Goal: Transaction & Acquisition: Purchase product/service

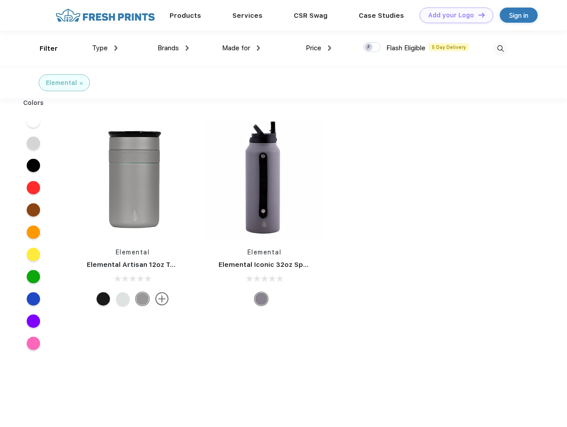
click at [453, 15] on link "Add your Logo Design Tool" at bounding box center [455, 16] width 73 height 16
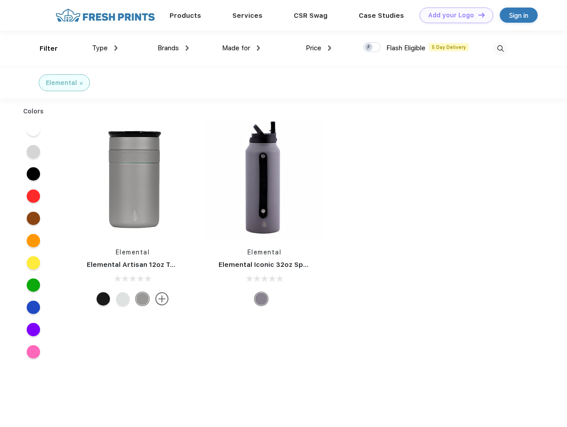
click at [0, 0] on div "Design Tool" at bounding box center [0, 0] width 0 height 0
click at [477, 15] on link "Add your Logo Design Tool" at bounding box center [455, 16] width 73 height 16
click at [43, 48] on div "Filter" at bounding box center [49, 49] width 18 height 10
click at [105, 48] on span "Type" at bounding box center [100, 48] width 16 height 8
click at [173, 48] on span "Brands" at bounding box center [167, 48] width 21 height 8
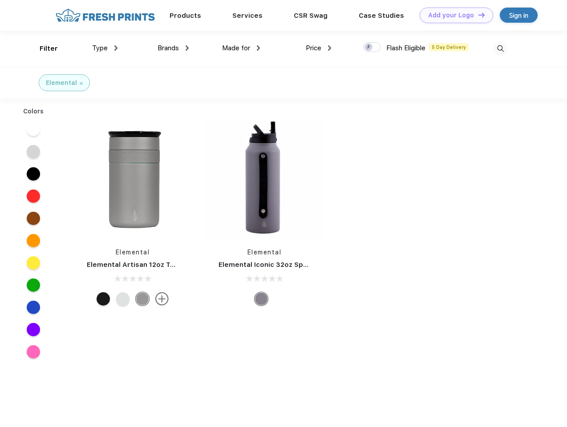
click at [241, 48] on span "Made for" at bounding box center [236, 48] width 28 height 8
click at [318, 48] on span "Price" at bounding box center [314, 48] width 16 height 8
click at [372, 48] on div at bounding box center [371, 47] width 17 height 10
click at [369, 48] on input "checkbox" at bounding box center [366, 45] width 6 height 6
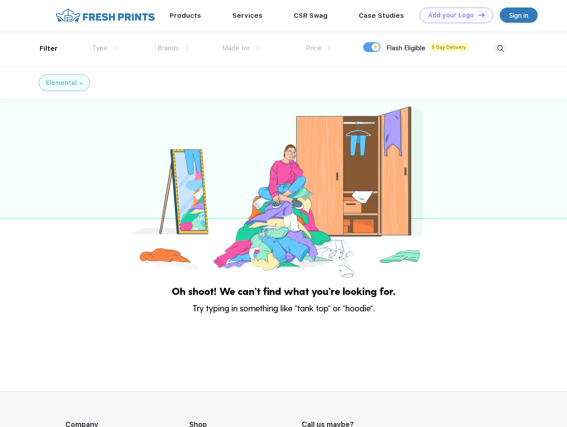
click at [500, 48] on img at bounding box center [500, 48] width 15 height 15
